Goal: Find specific page/section: Find specific page/section

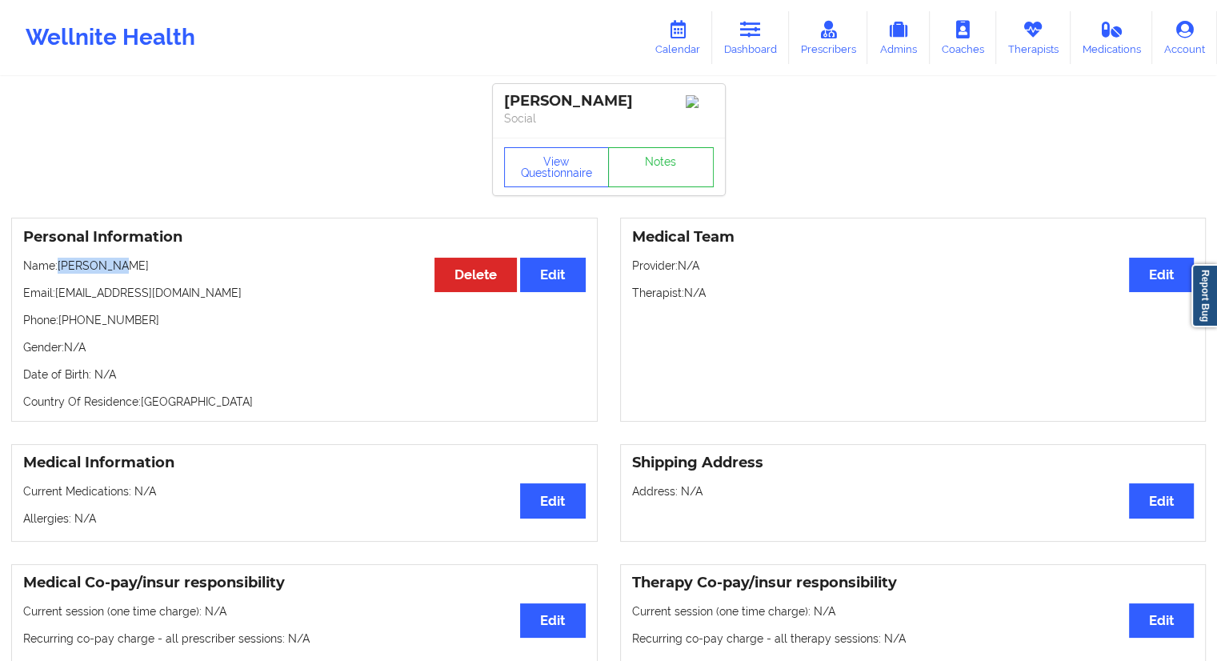
click at [736, 49] on link "Dashboard" at bounding box center [750, 37] width 77 height 53
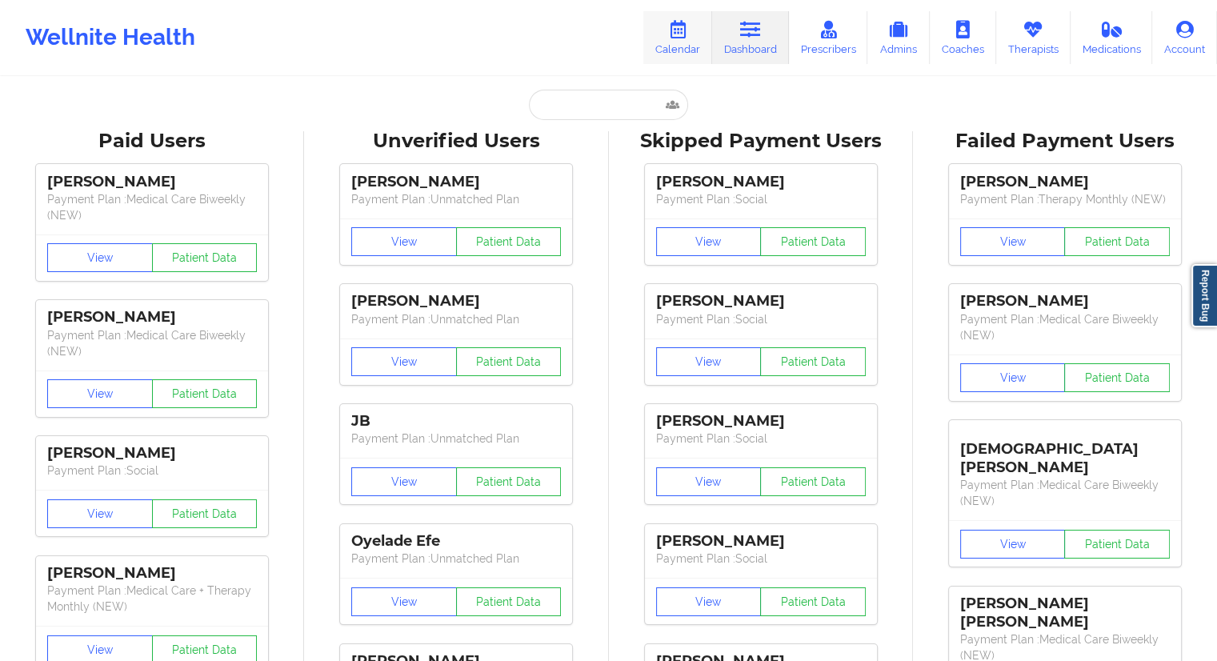
drag, startPoint x: 648, startPoint y: 44, endPoint x: 659, endPoint y: 46, distance: 11.5
click at [650, 44] on link "Calendar" at bounding box center [677, 37] width 69 height 53
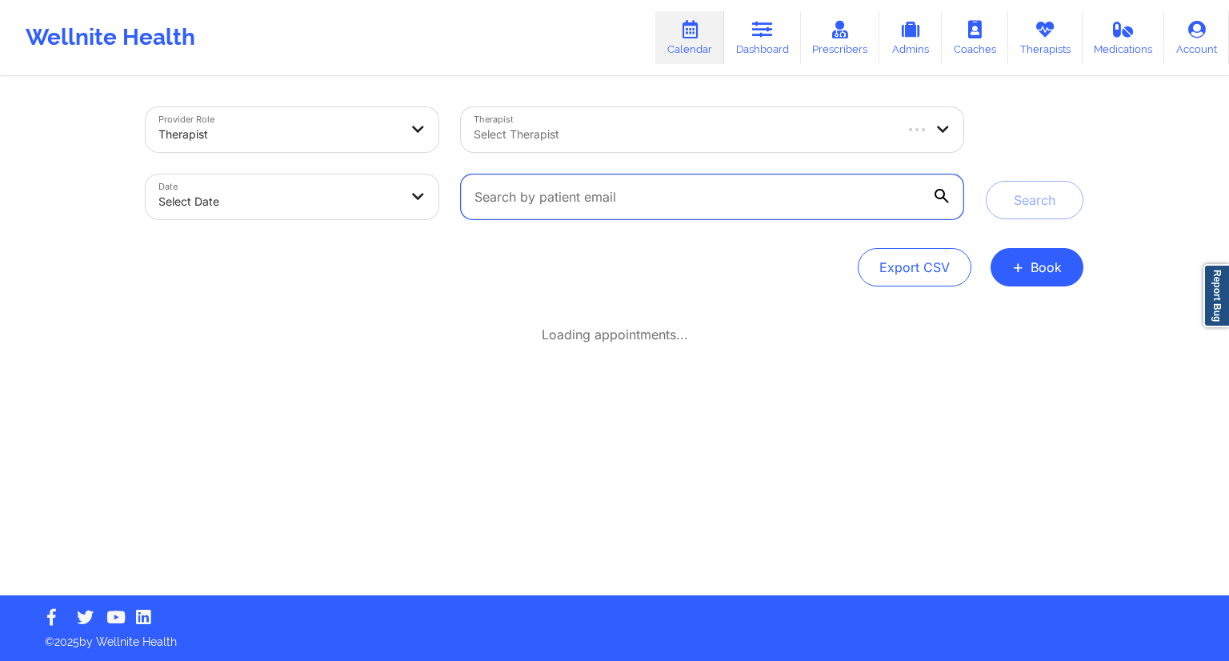
click at [586, 186] on input "text" at bounding box center [712, 196] width 502 height 45
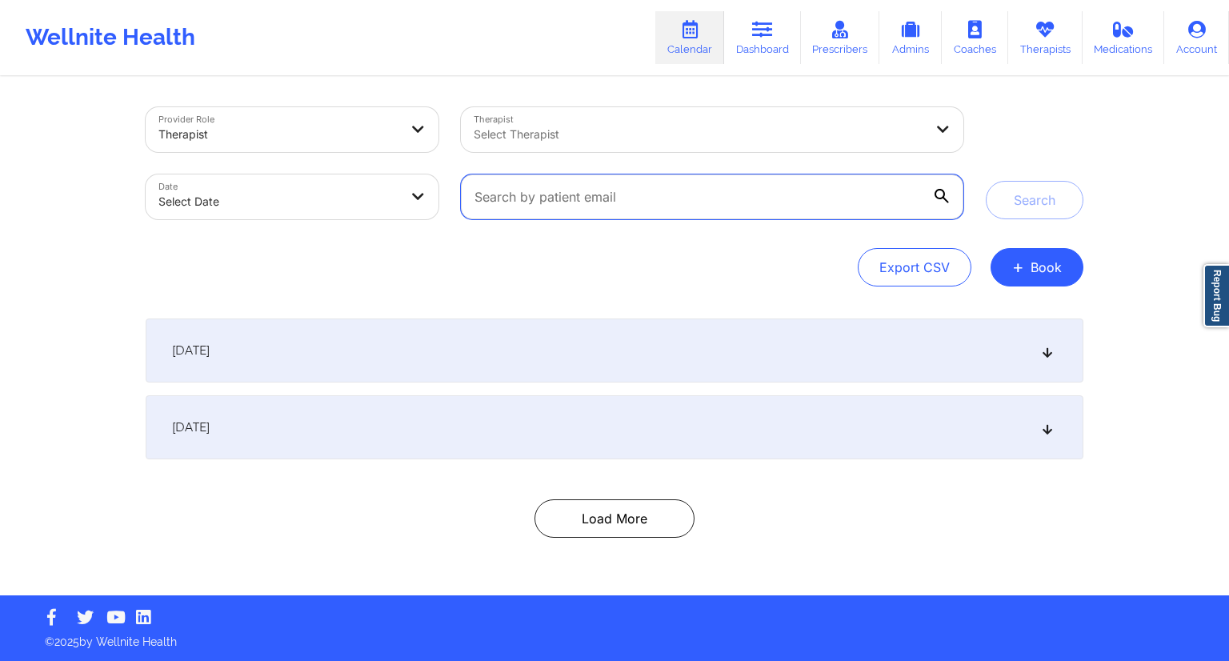
paste input "[EMAIL_ADDRESS][DOMAIN_NAME]"
type input "[EMAIL_ADDRESS][DOMAIN_NAME]"
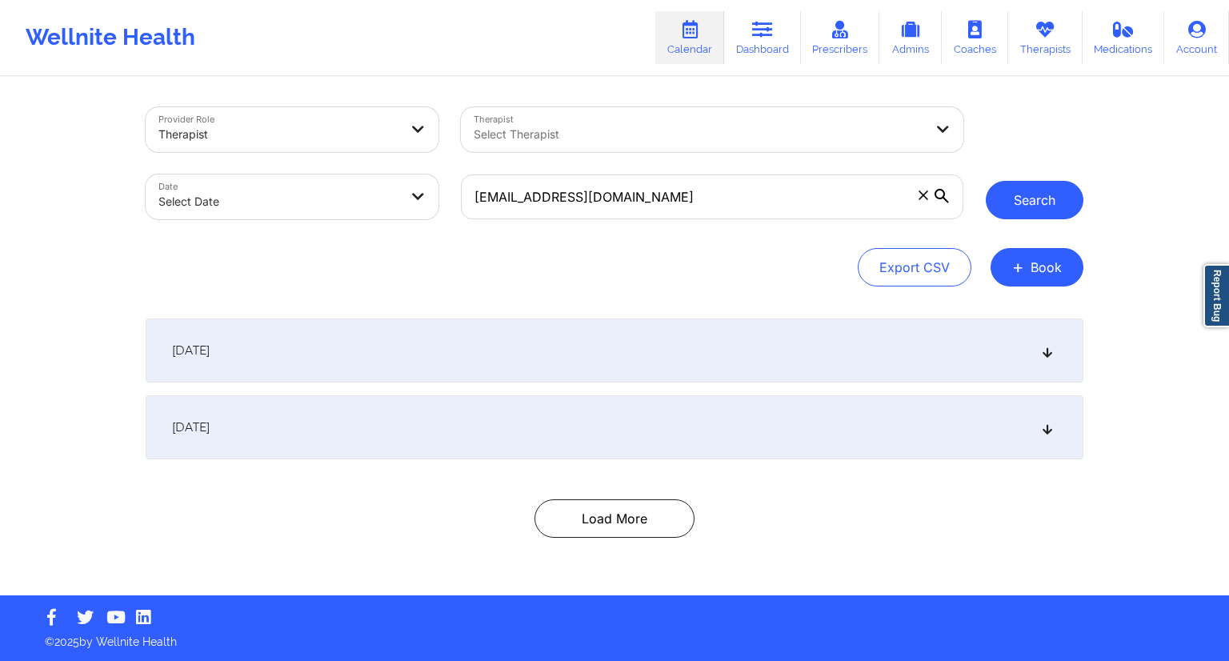
click at [998, 209] on button "Search" at bounding box center [1035, 200] width 98 height 38
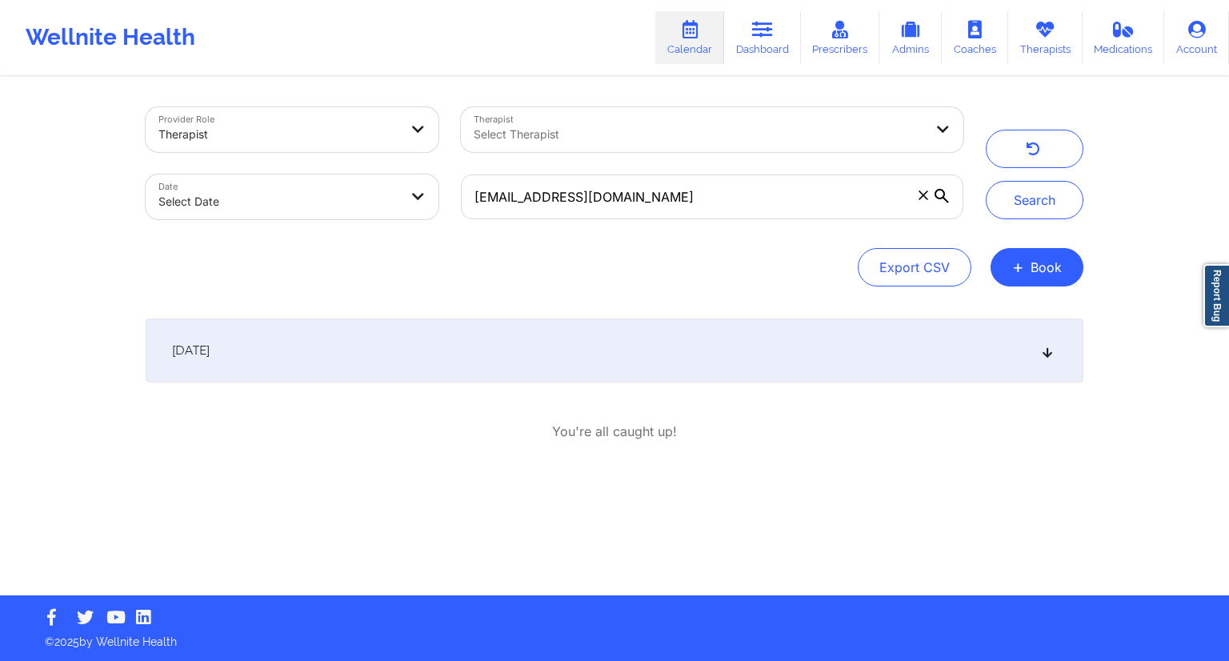
click at [618, 356] on div "[DATE]" at bounding box center [615, 350] width 938 height 64
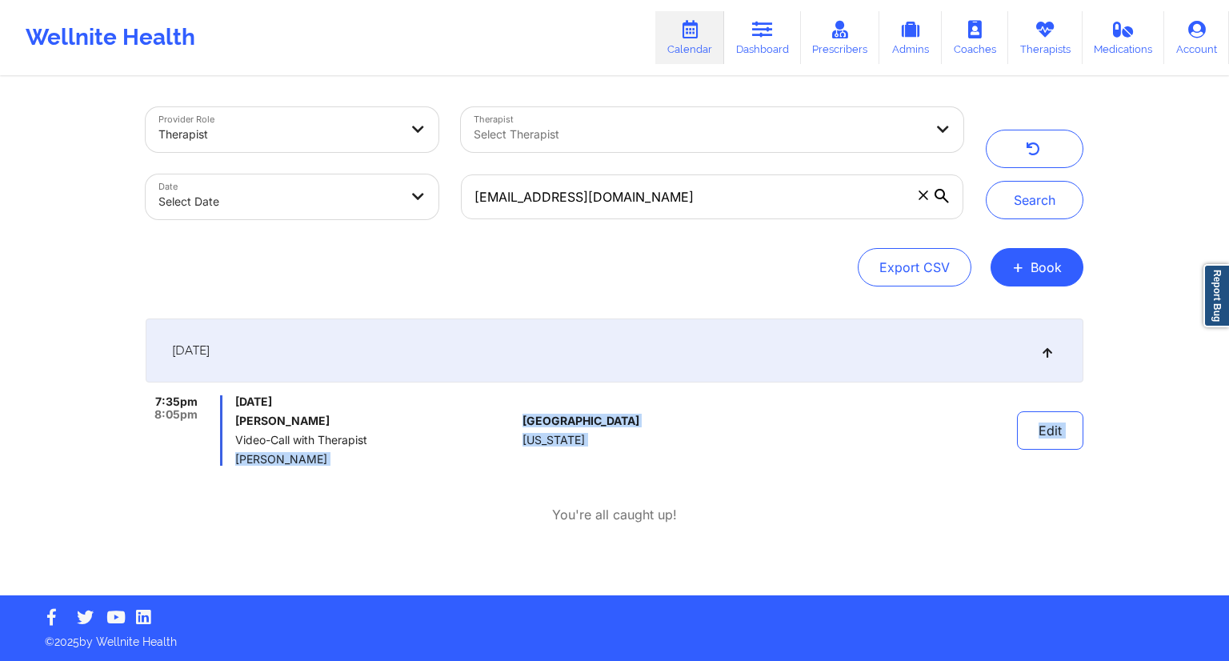
drag, startPoint x: 331, startPoint y: 465, endPoint x: 234, endPoint y: 463, distance: 97.6
click at [234, 463] on div "[DATE] 7:35pm 8:05pm [DATE] [PERSON_NAME] Video-Call with Therapist [PERSON_NAM…" at bounding box center [615, 421] width 938 height 206
copy div "[PERSON_NAME] [GEOGRAPHIC_DATA] [US_STATE] Edit"
click at [344, 436] on span "Video-Call with Therapist" at bounding box center [375, 440] width 281 height 13
drag, startPoint x: 342, startPoint y: 420, endPoint x: 234, endPoint y: 423, distance: 108.9
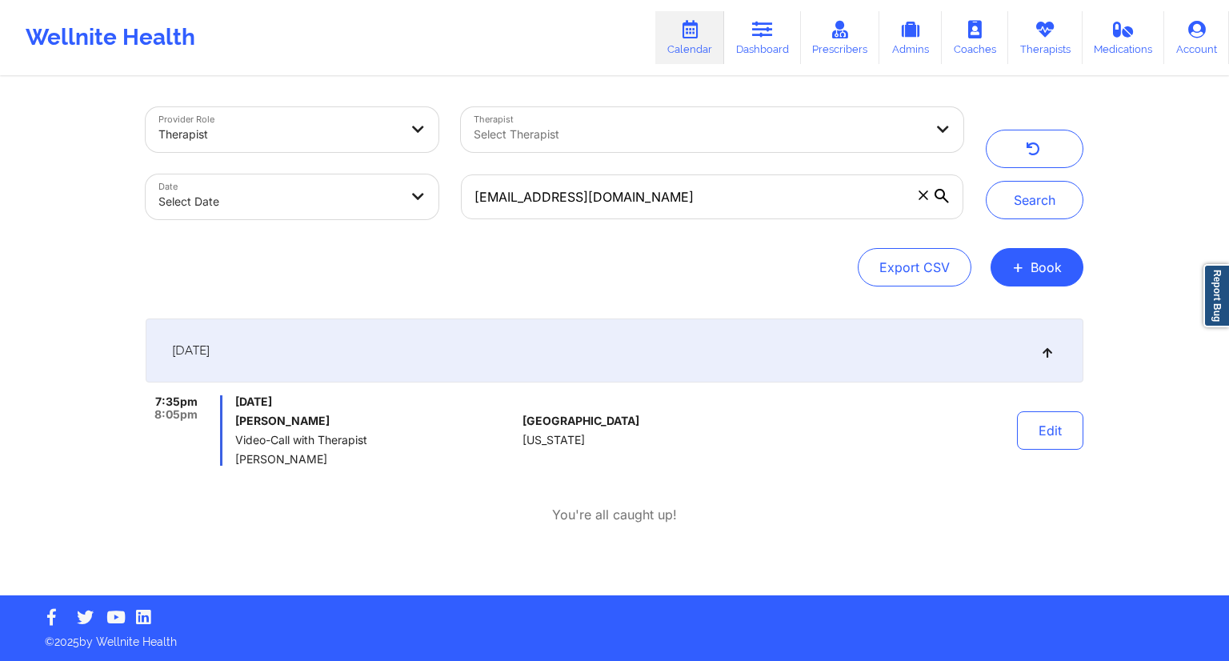
click at [234, 423] on div "7:35pm 8:05pm [DATE] [PERSON_NAME] Video-Call with Therapist [PERSON_NAME]" at bounding box center [331, 430] width 370 height 70
drag, startPoint x: 663, startPoint y: 192, endPoint x: 474, endPoint y: 195, distance: 189.6
click at [474, 195] on input "[EMAIL_ADDRESS][DOMAIN_NAME]" at bounding box center [712, 196] width 502 height 45
click at [742, 45] on link "Dashboard" at bounding box center [762, 37] width 77 height 53
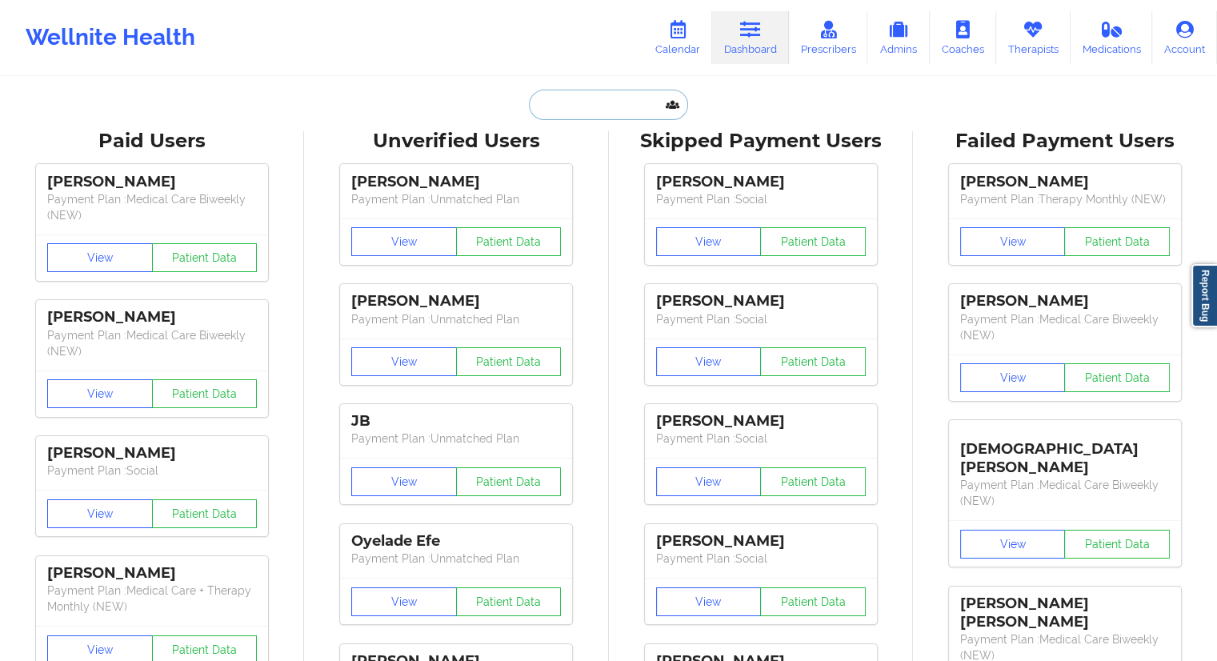
click at [542, 108] on input "text" at bounding box center [608, 105] width 158 height 30
paste input "[EMAIL_ADDRESS][DOMAIN_NAME]"
type input "[EMAIL_ADDRESS][DOMAIN_NAME]"
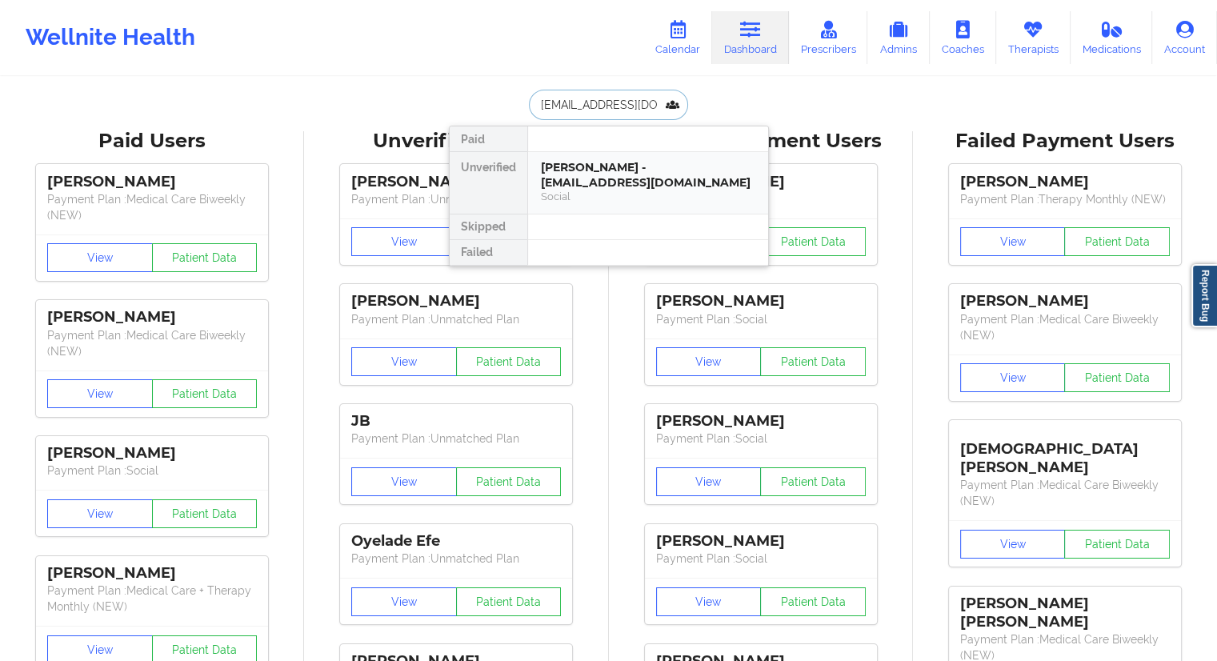
click at [575, 174] on div "[PERSON_NAME] - [EMAIL_ADDRESS][DOMAIN_NAME]" at bounding box center [648, 175] width 214 height 30
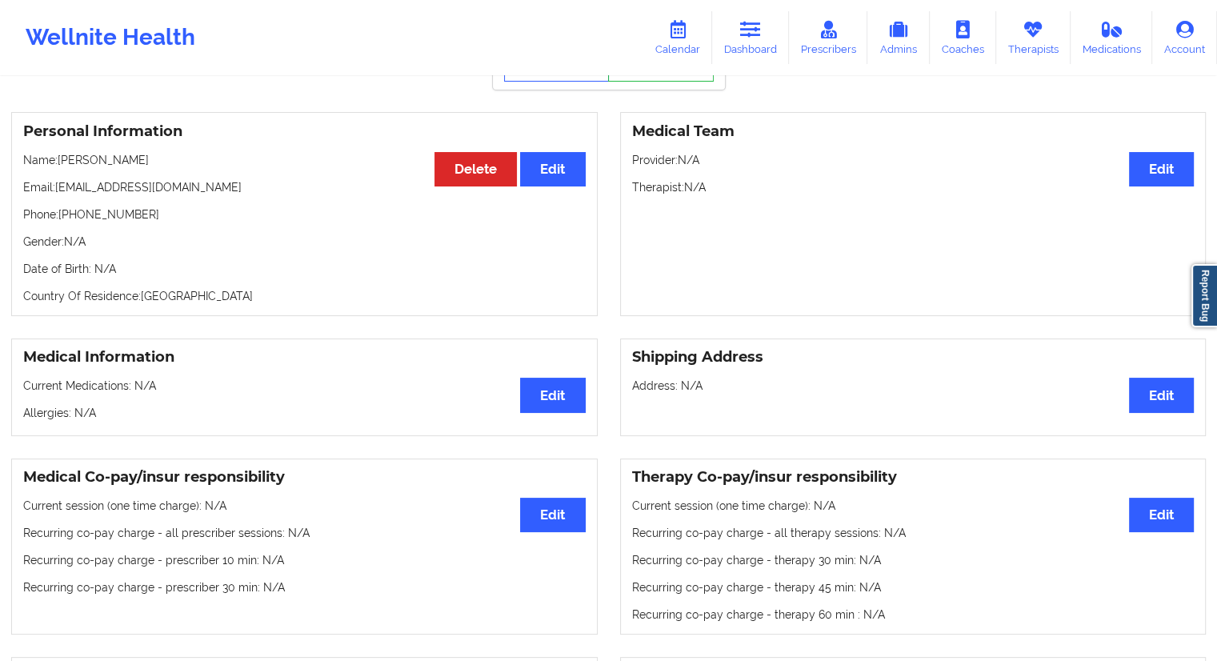
scroll to position [80, 0]
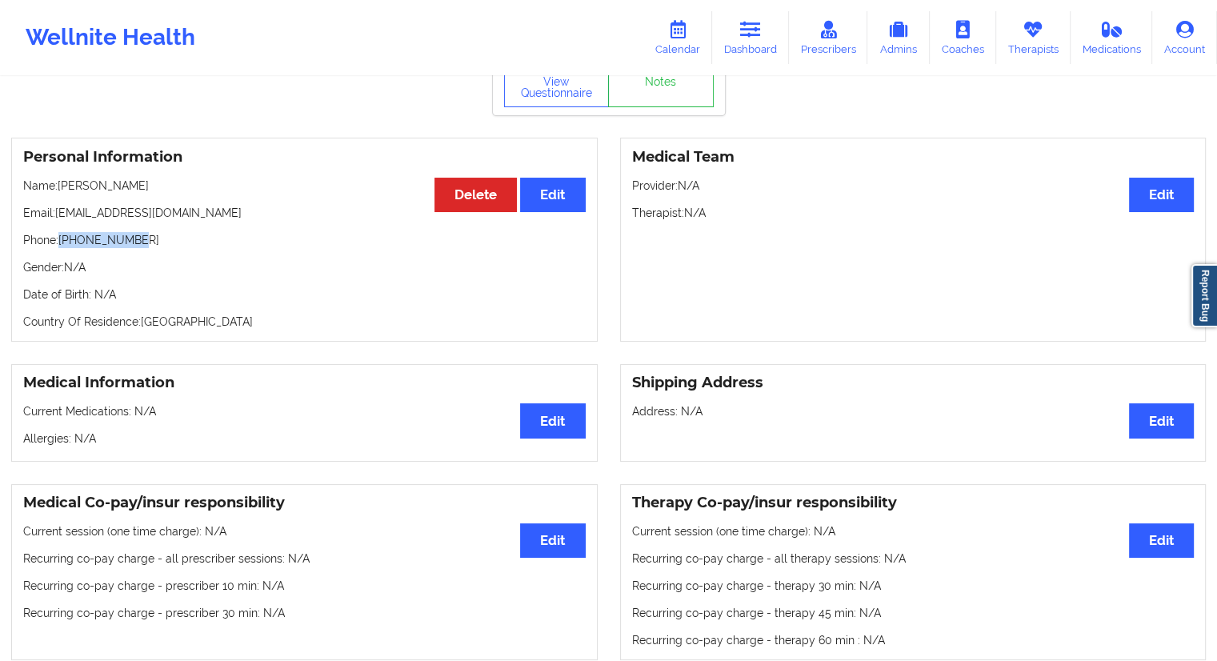
drag, startPoint x: 136, startPoint y: 235, endPoint x: 62, endPoint y: 238, distance: 74.4
click at [62, 238] on div "Personal Information Edit Delete Name: [PERSON_NAME] Email: [EMAIL_ADDRESS][DOM…" at bounding box center [304, 240] width 586 height 204
copy p "[PHONE_NUMBER]"
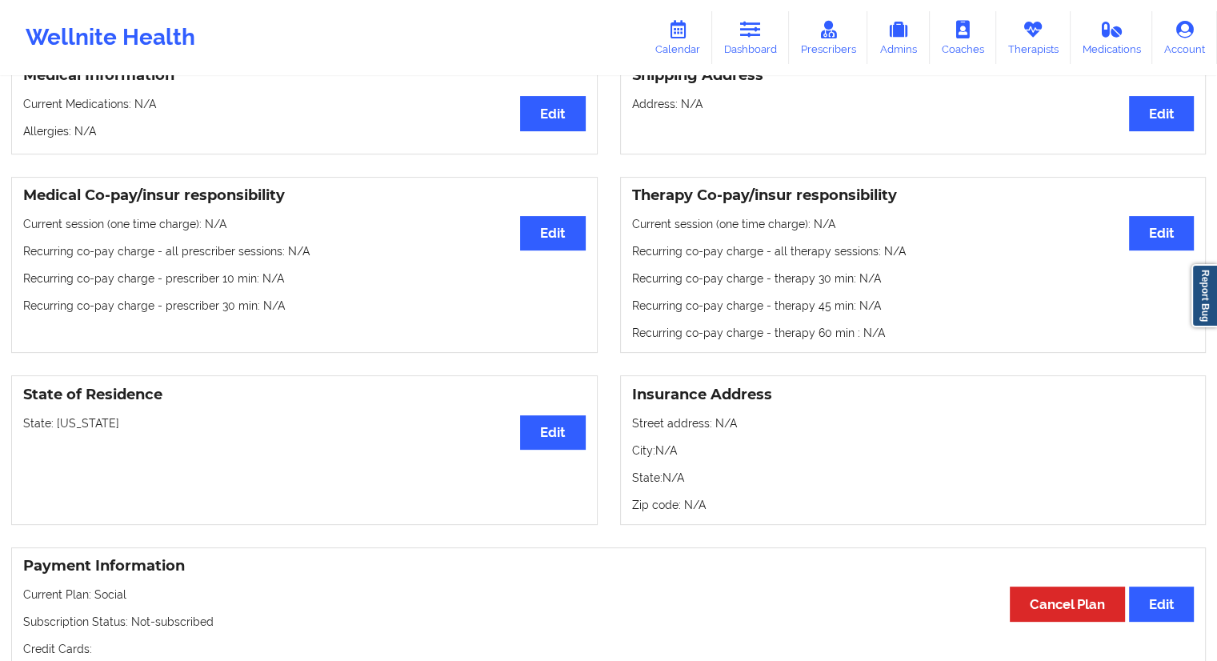
scroll to position [480, 0]
